Goal: Transaction & Acquisition: Purchase product/service

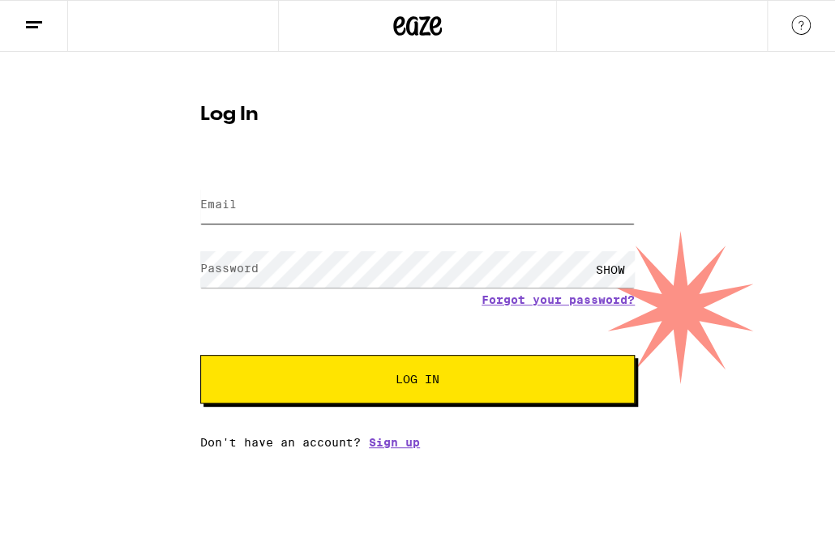
click at [439, 217] on input "Email" at bounding box center [417, 205] width 435 height 36
type input "[PERSON_NAME][EMAIL_ADDRESS][PERSON_NAME][DOMAIN_NAME]"
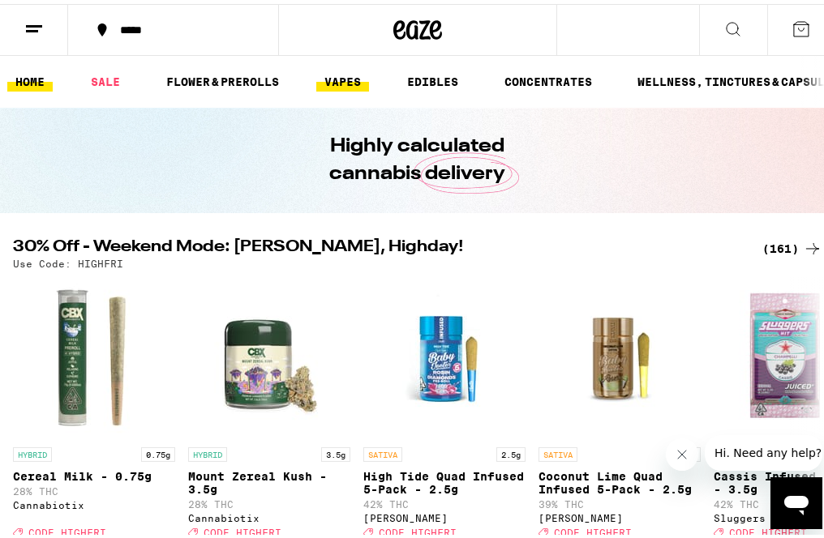
click at [343, 76] on link "VAPES" at bounding box center [342, 77] width 53 height 19
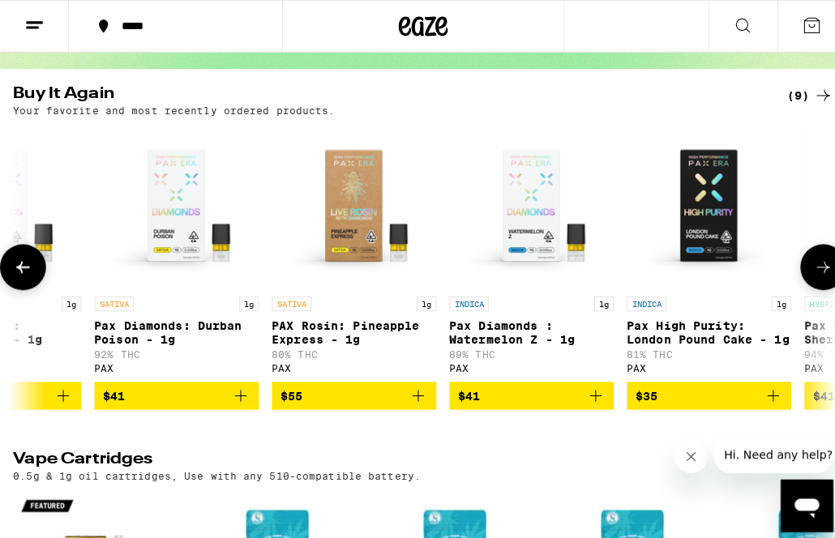
scroll to position [0, 448]
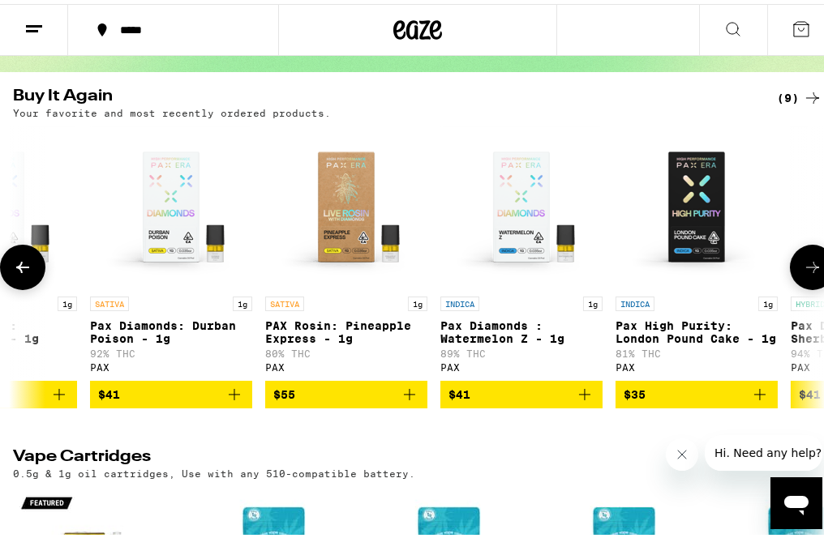
click at [358, 212] on img "Open page for PAX Rosin: Pineapple Express - 1g from PAX" at bounding box center [346, 203] width 162 height 162
